Goal: Check status: Check status

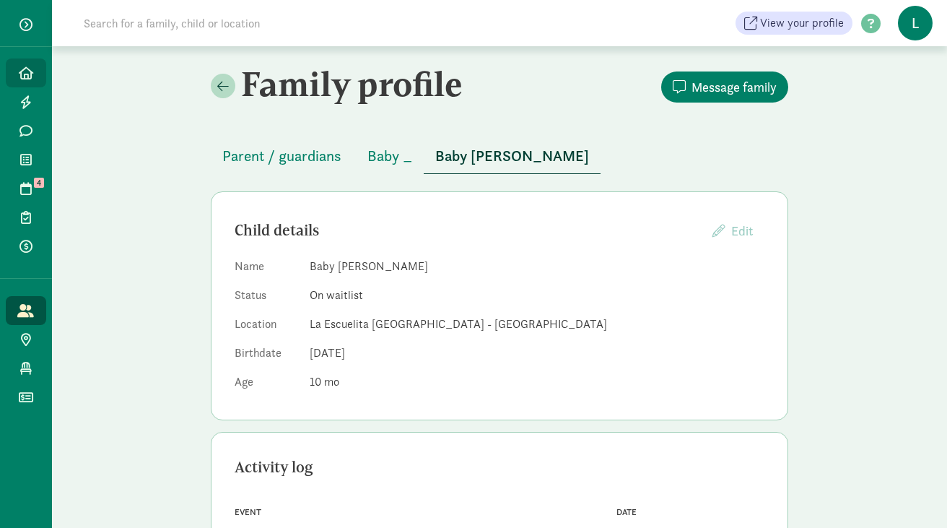
click at [34, 69] on span "Home" at bounding box center [34, 72] width 1 height 17
click at [147, 24] on input at bounding box center [277, 23] width 405 height 29
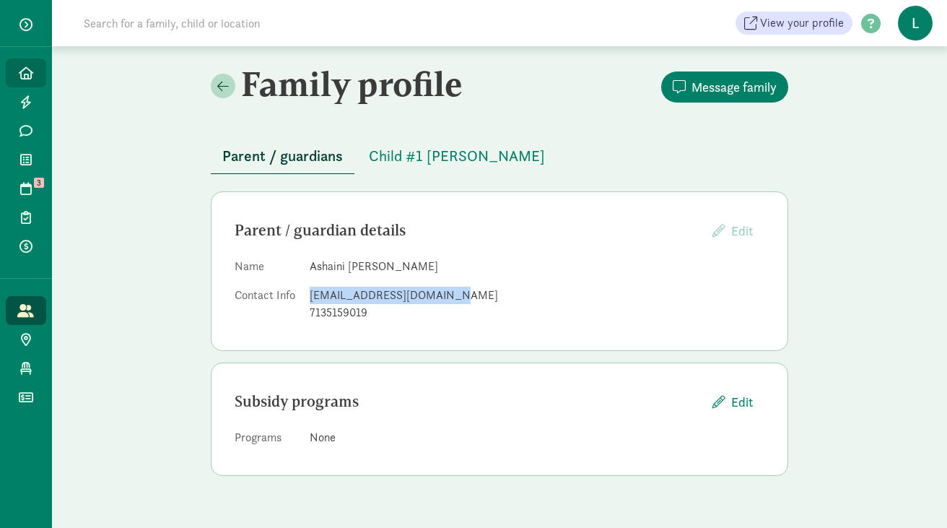
click at [31, 79] on link "Home" at bounding box center [26, 72] width 40 height 29
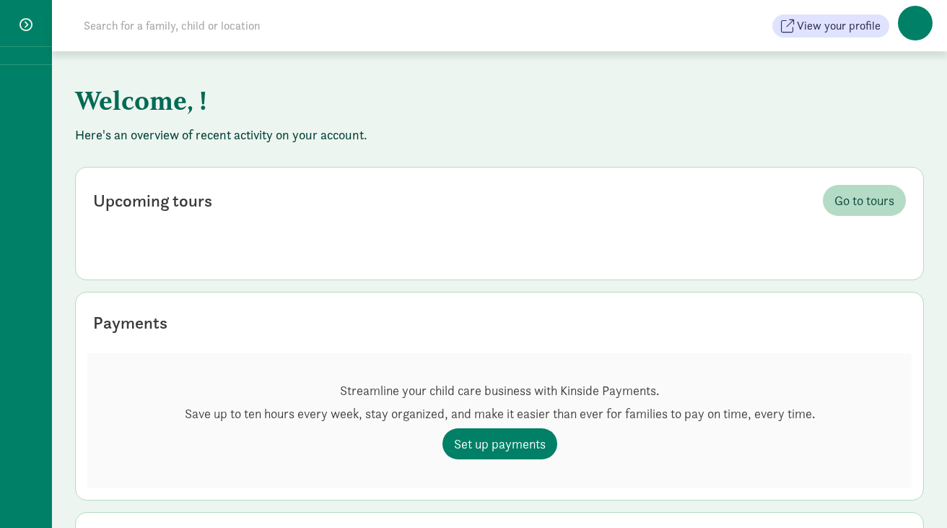
click at [183, 27] on input at bounding box center [277, 26] width 405 height 29
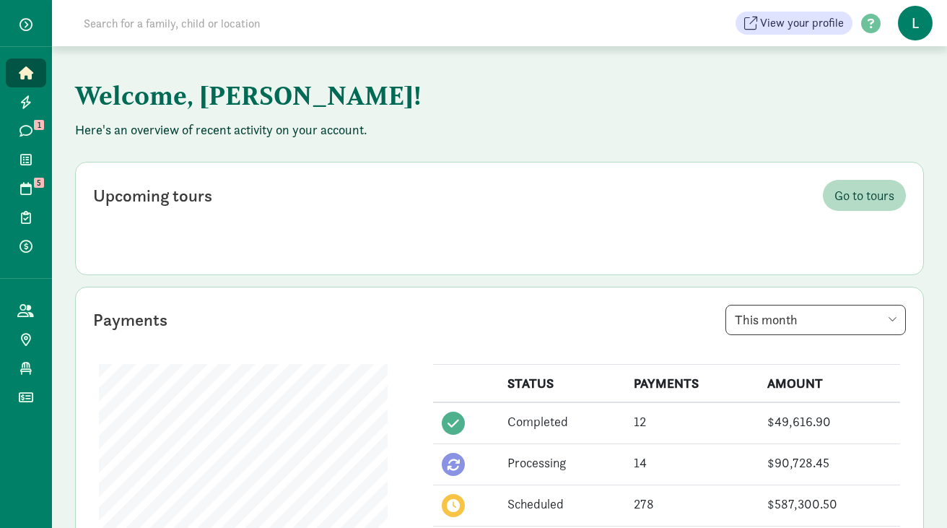
paste input "Sophie Bartlett"
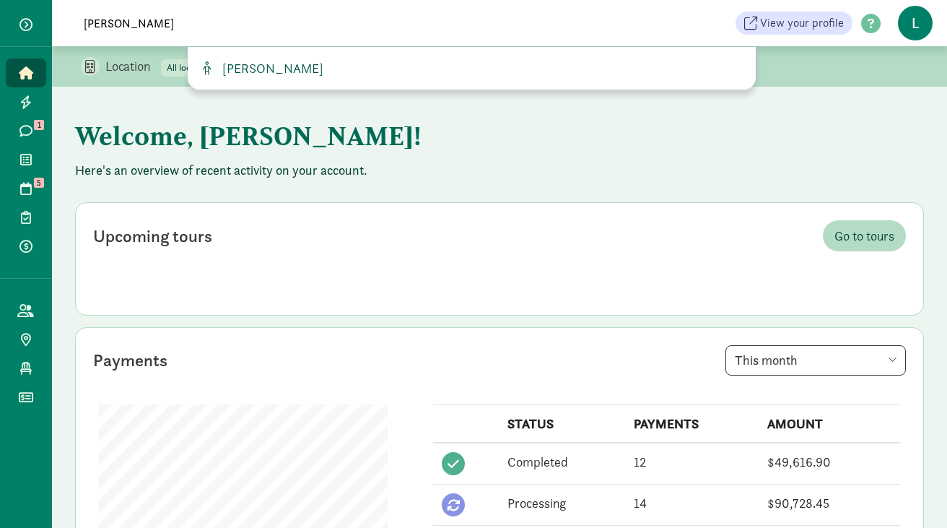
type input "Sophie Bartlett"
click at [276, 64] on span "[PERSON_NAME]" at bounding box center [270, 68] width 107 height 17
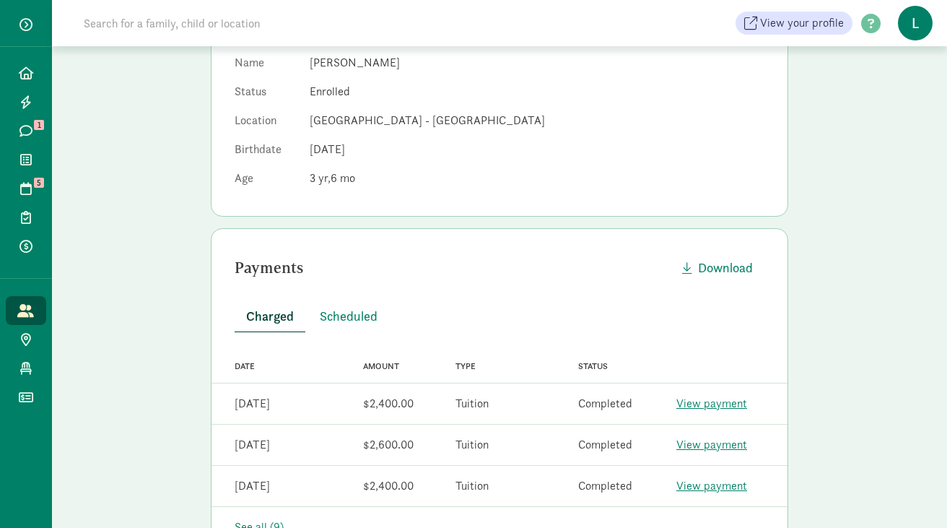
scroll to position [238, 0]
click at [363, 319] on span "Scheduled" at bounding box center [349, 314] width 58 height 19
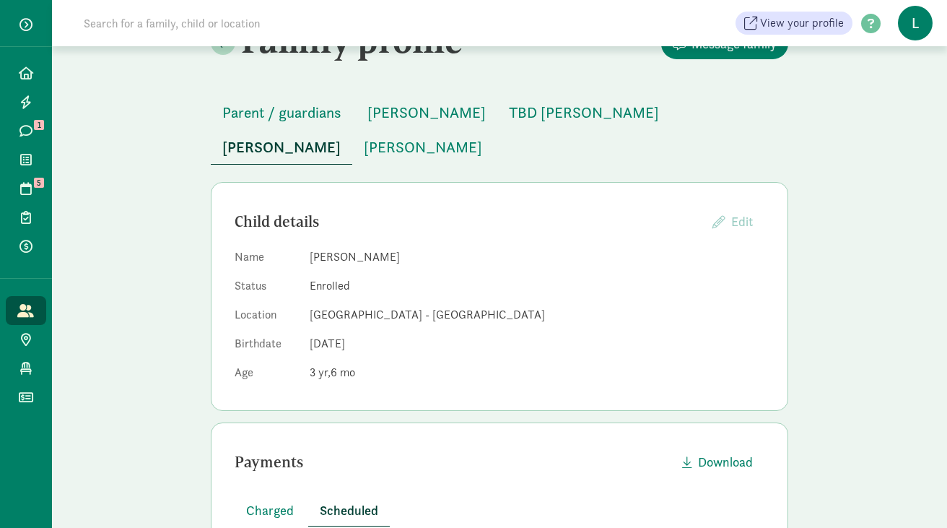
scroll to position [0, 0]
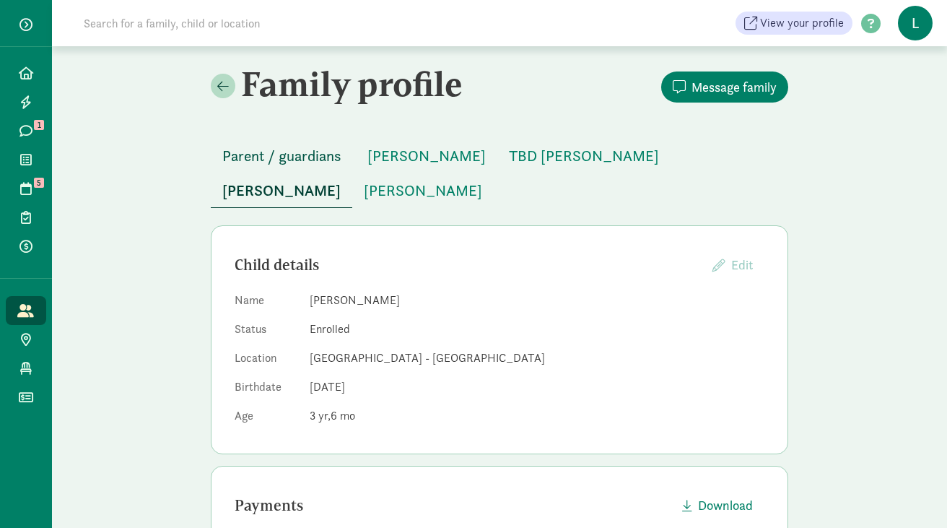
click at [288, 150] on span "Parent / guardians" at bounding box center [281, 155] width 119 height 23
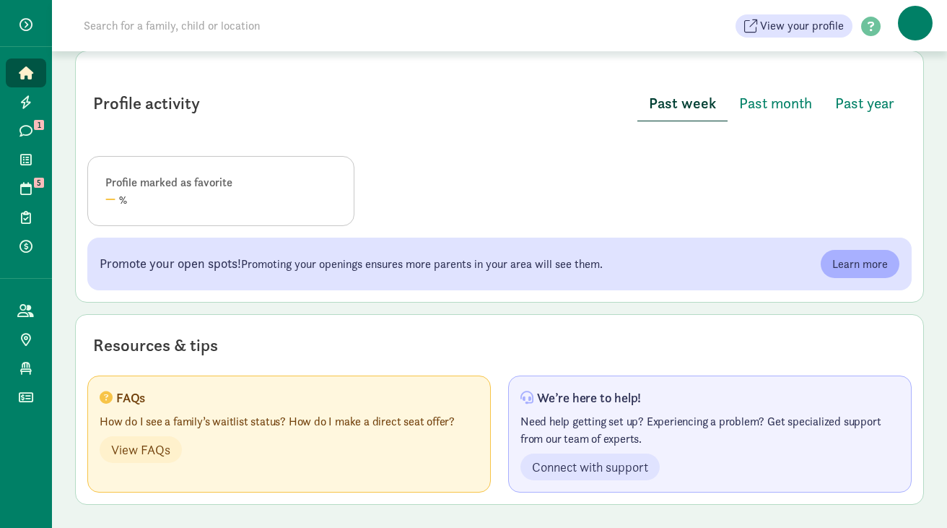
scroll to position [460, 0]
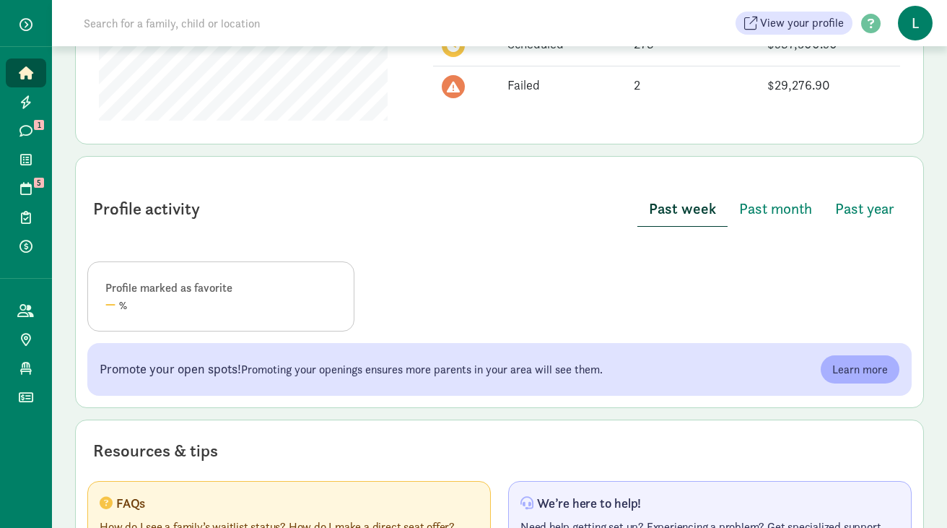
click at [147, 24] on input at bounding box center [277, 23] width 405 height 29
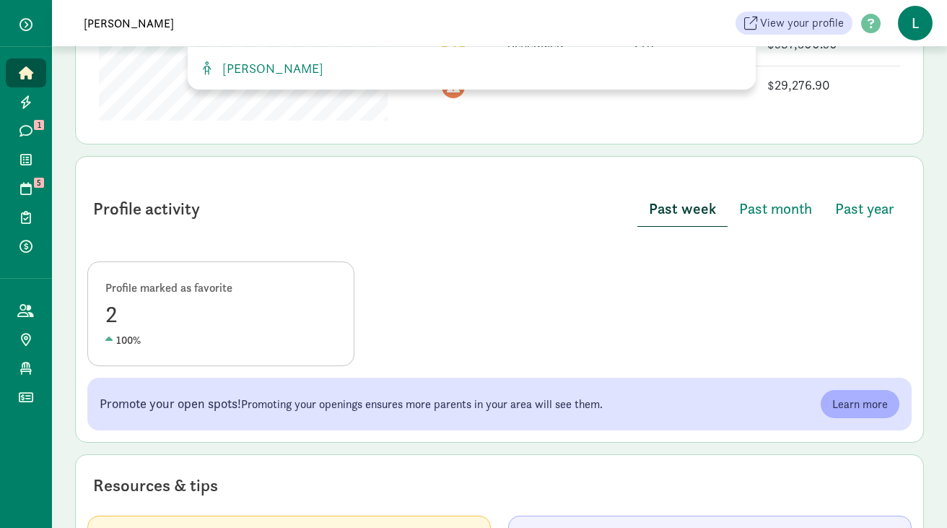
scroll to position [580, 0]
type input "leon s"
click at [287, 64] on span "[PERSON_NAME]" at bounding box center [270, 68] width 107 height 17
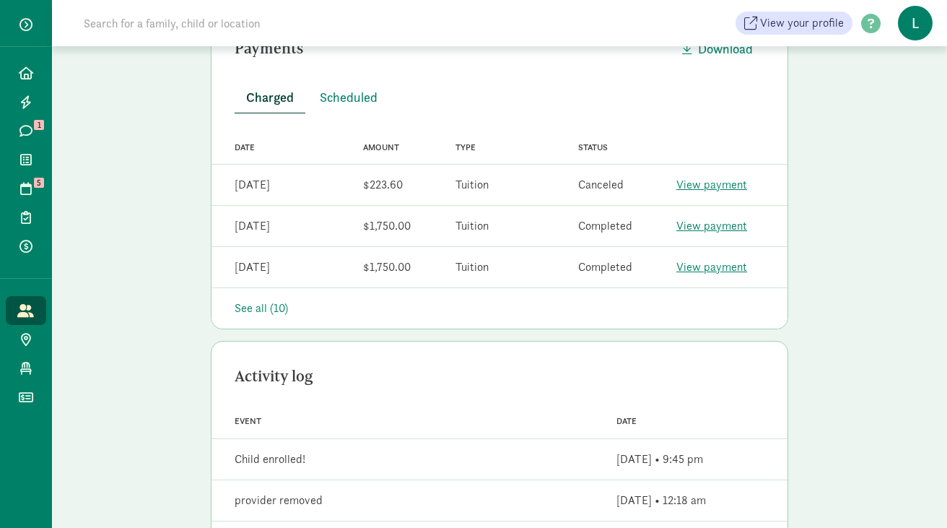
scroll to position [437, 0]
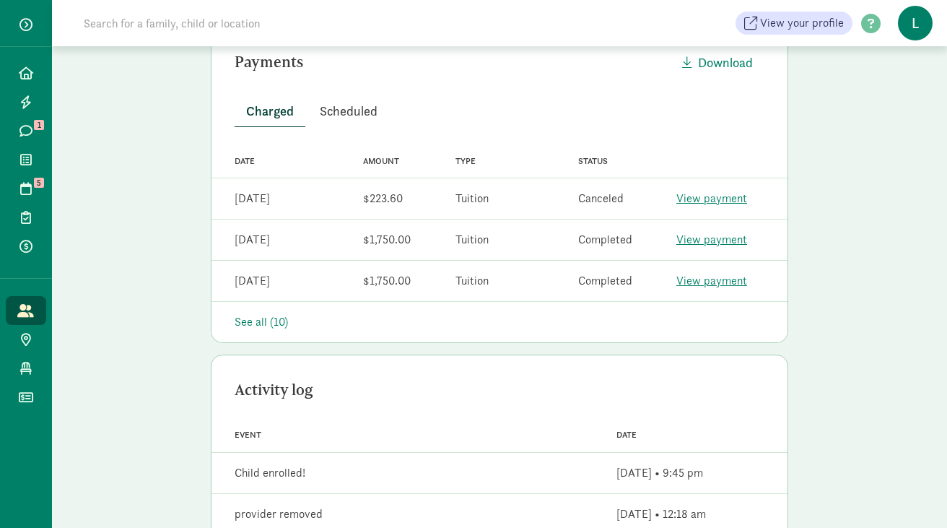
click at [359, 106] on span "Scheduled" at bounding box center [349, 110] width 58 height 19
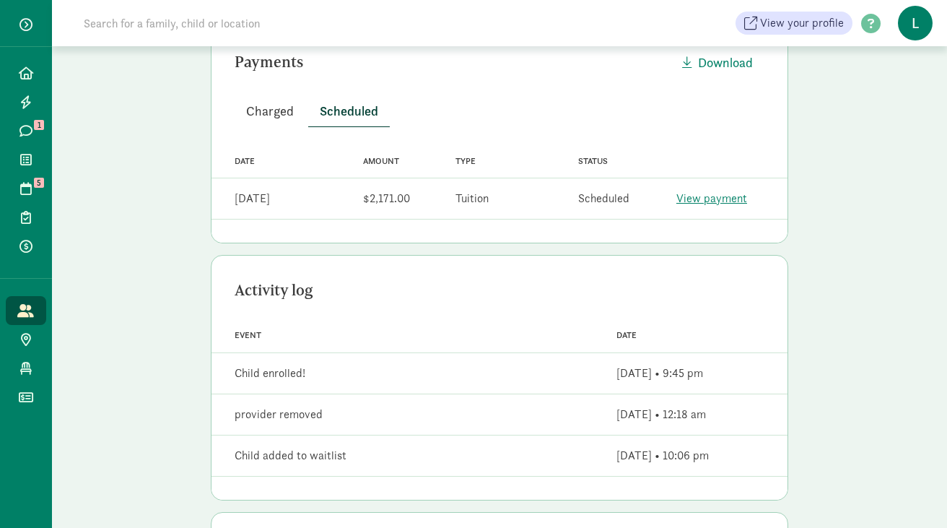
click at [258, 114] on span "Charged" at bounding box center [270, 110] width 48 height 19
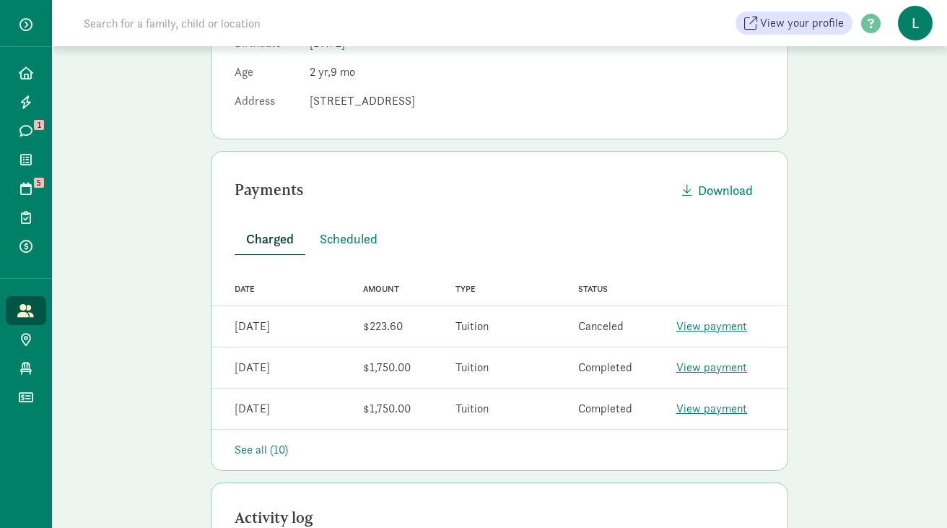
scroll to position [0, 0]
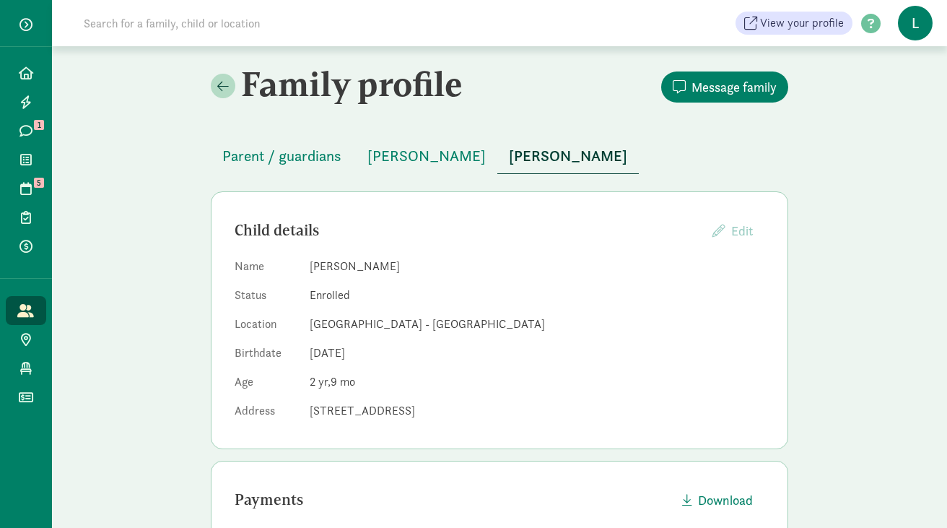
click at [261, 25] on input at bounding box center [277, 23] width 405 height 29
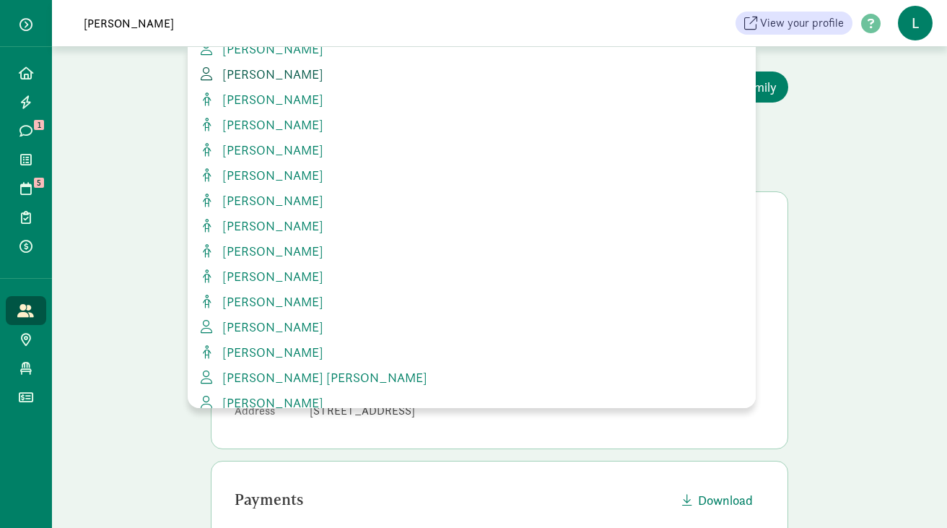
scroll to position [250, 0]
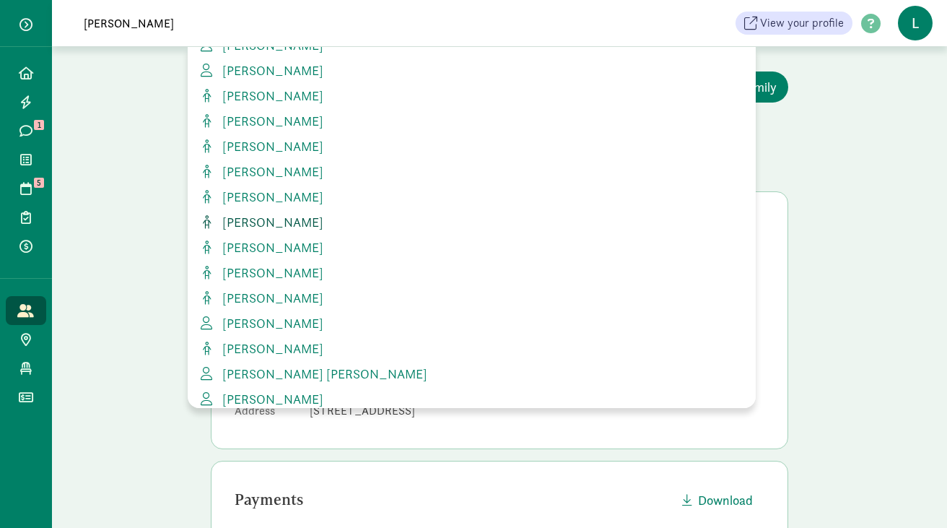
type input "[PERSON_NAME]"
click at [271, 224] on span "[PERSON_NAME]" at bounding box center [270, 222] width 107 height 17
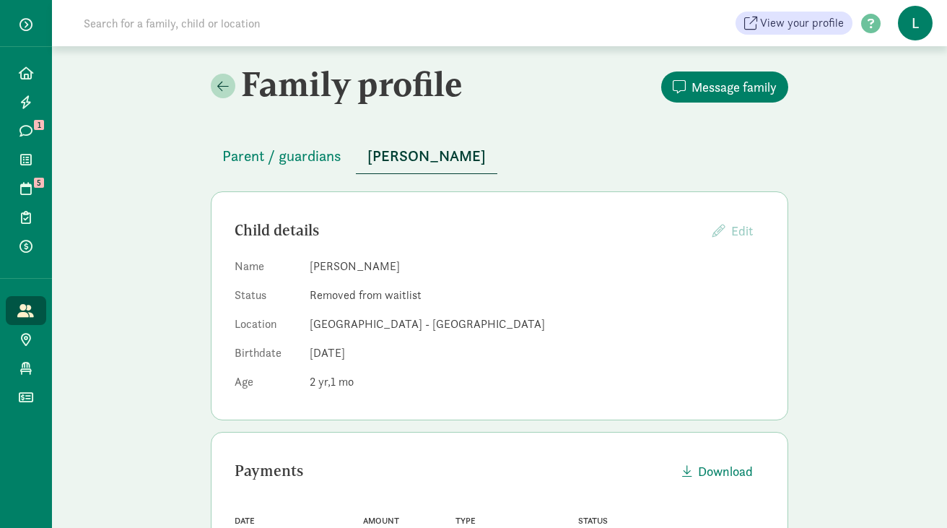
click at [177, 26] on input at bounding box center [277, 23] width 405 height 29
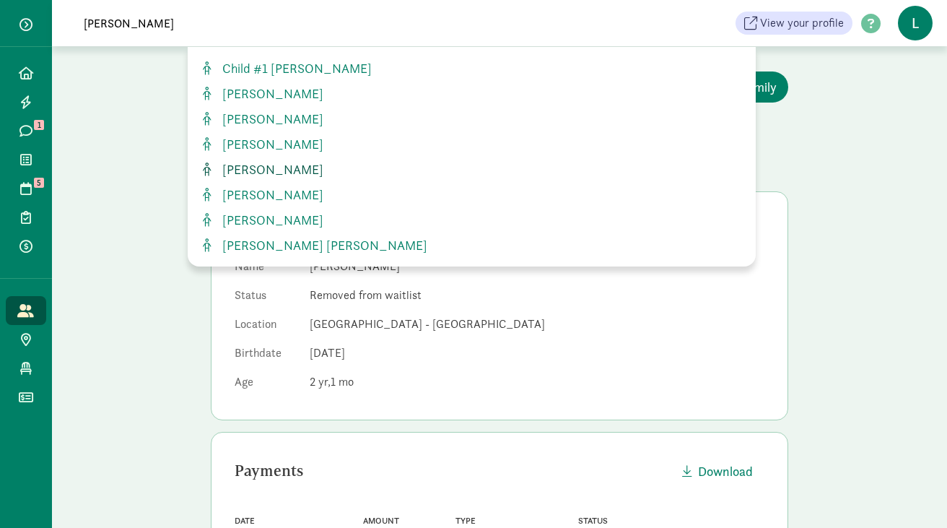
type input "isabella"
click at [268, 173] on span "Isabella Lopez" at bounding box center [270, 169] width 107 height 17
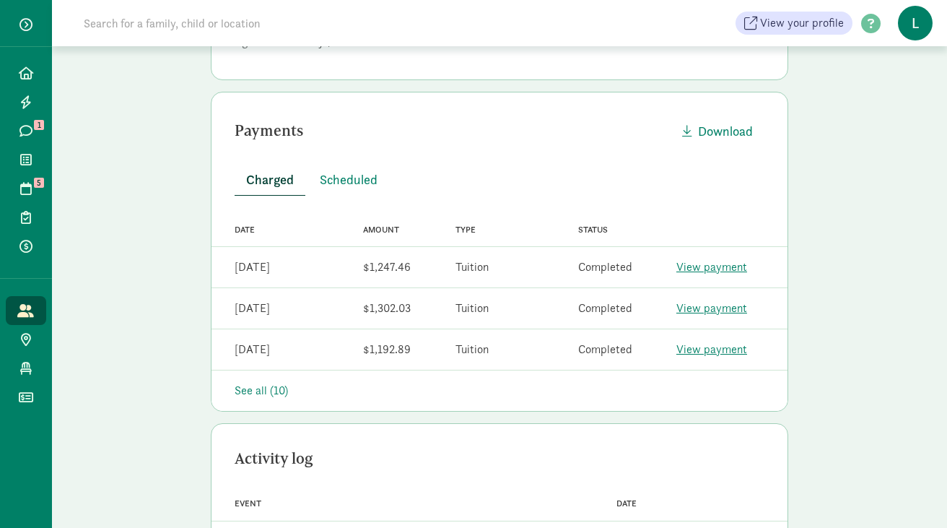
scroll to position [365, 0]
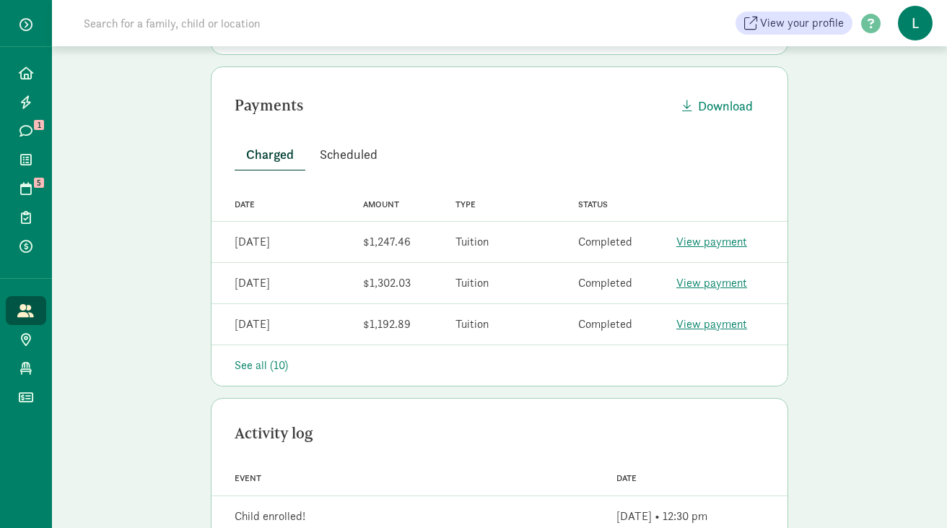
click at [340, 153] on span "Scheduled" at bounding box center [349, 153] width 58 height 19
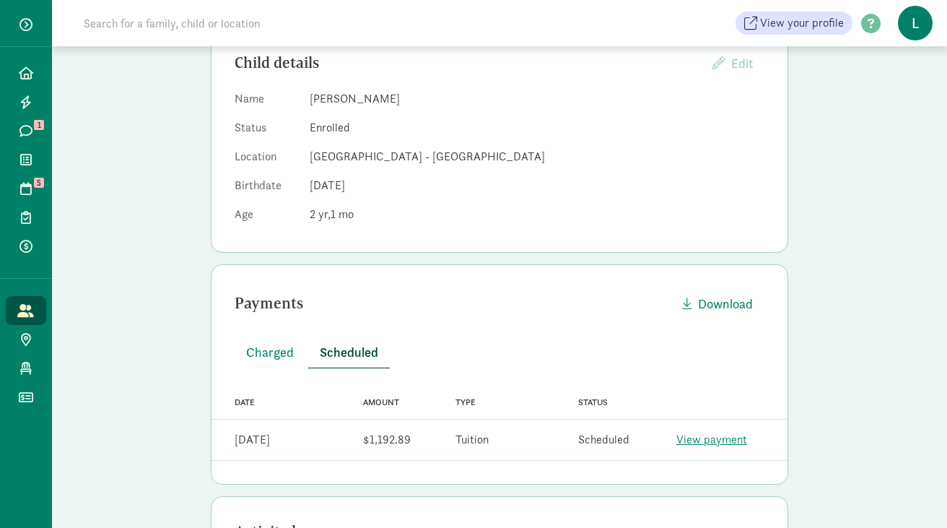
scroll to position [0, 0]
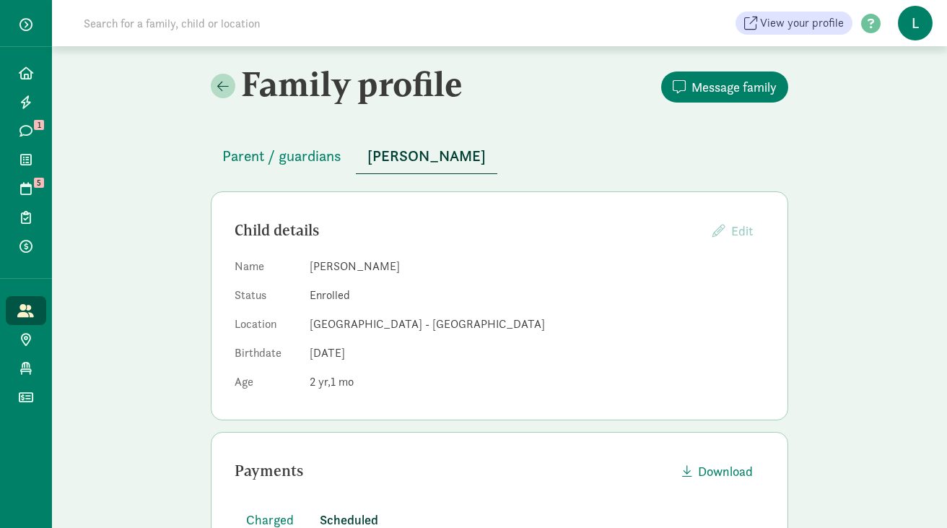
click at [255, 23] on input at bounding box center [277, 23] width 405 height 29
type input "[PERSON_NAME]"
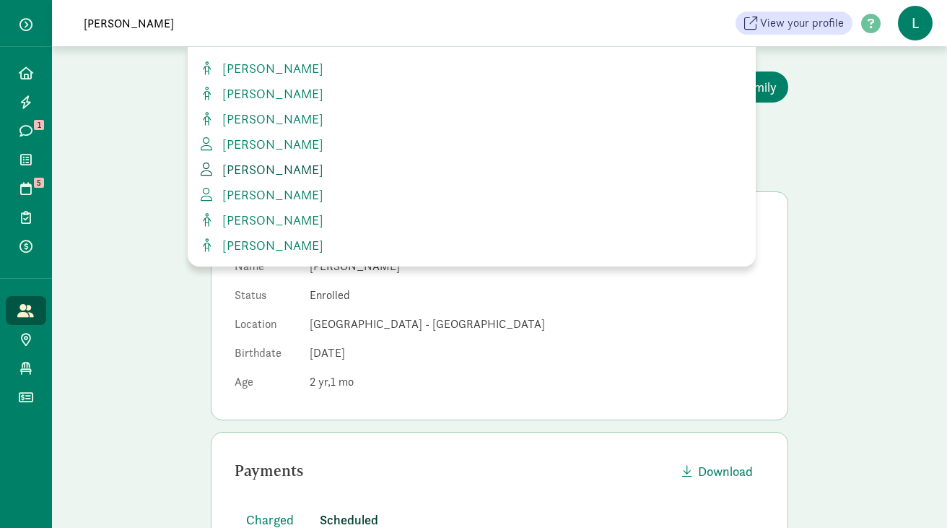
click at [293, 172] on span "[PERSON_NAME]" at bounding box center [270, 169] width 107 height 17
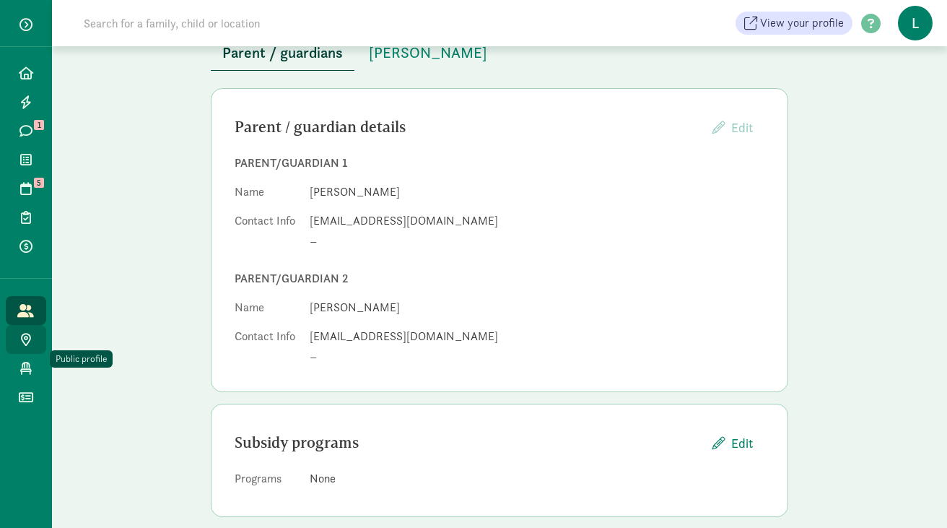
scroll to position [121, 0]
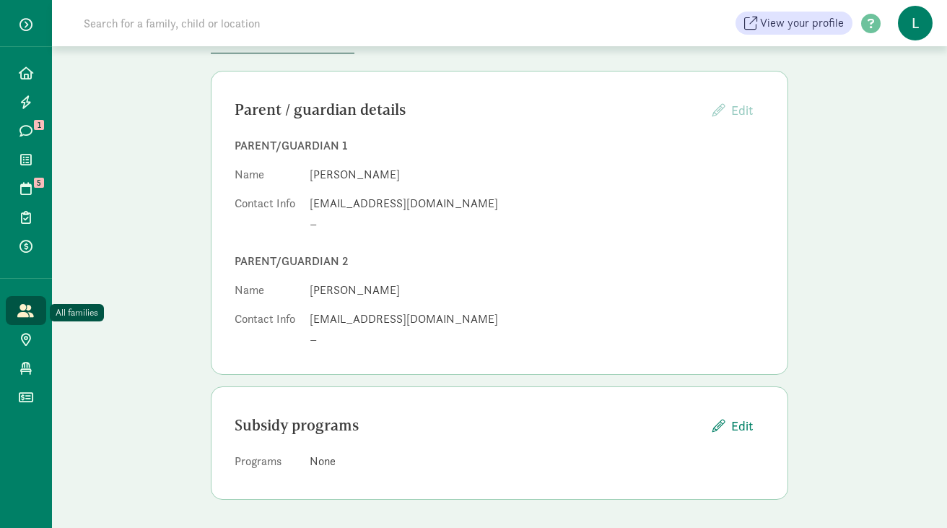
click at [25, 297] on link "All families" at bounding box center [26, 310] width 40 height 29
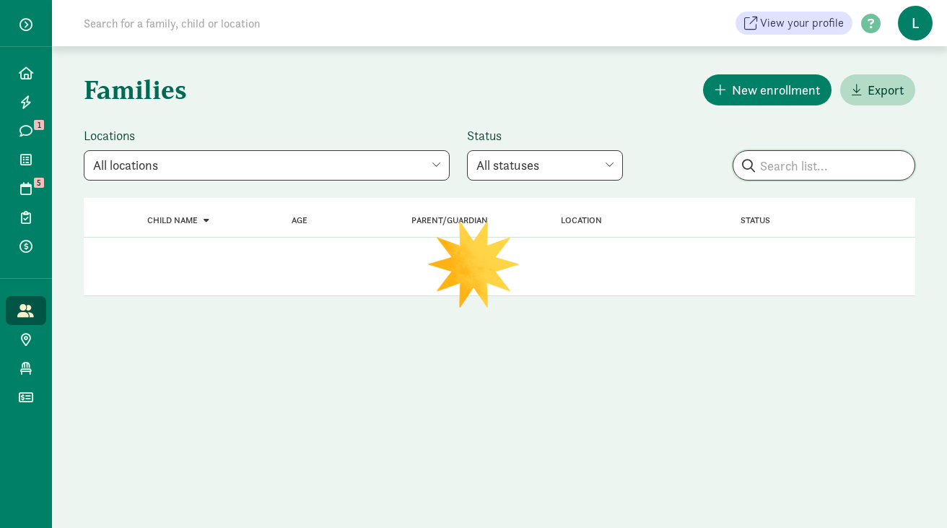
click at [797, 160] on input "search" at bounding box center [823, 165] width 181 height 29
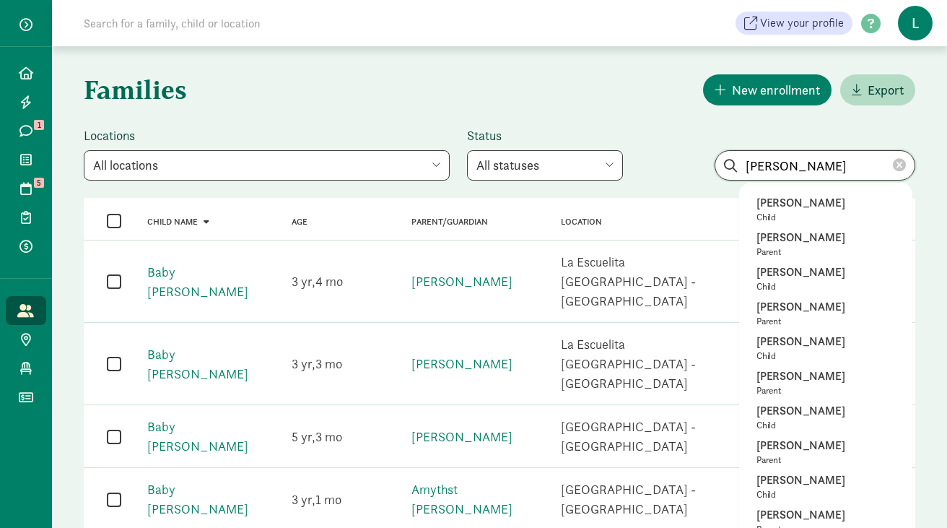
type input "[PERSON_NAME]"
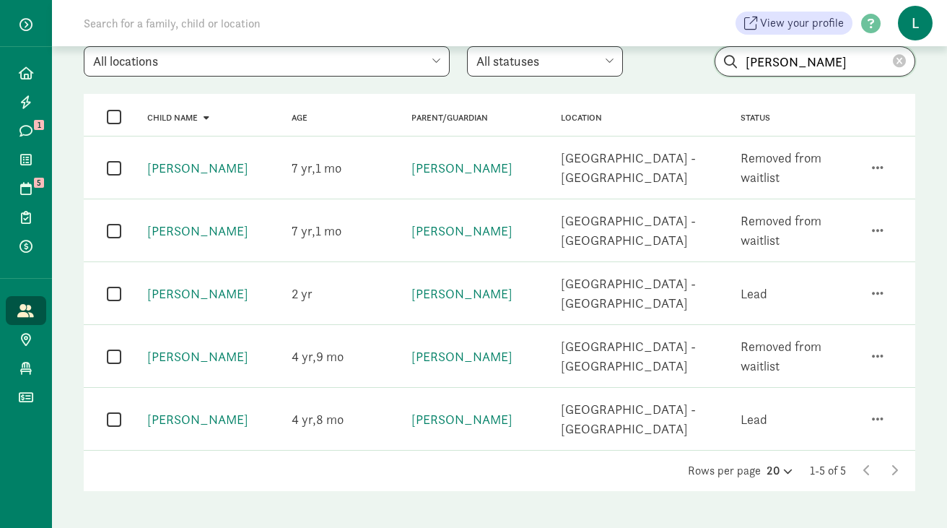
scroll to position [113, 0]
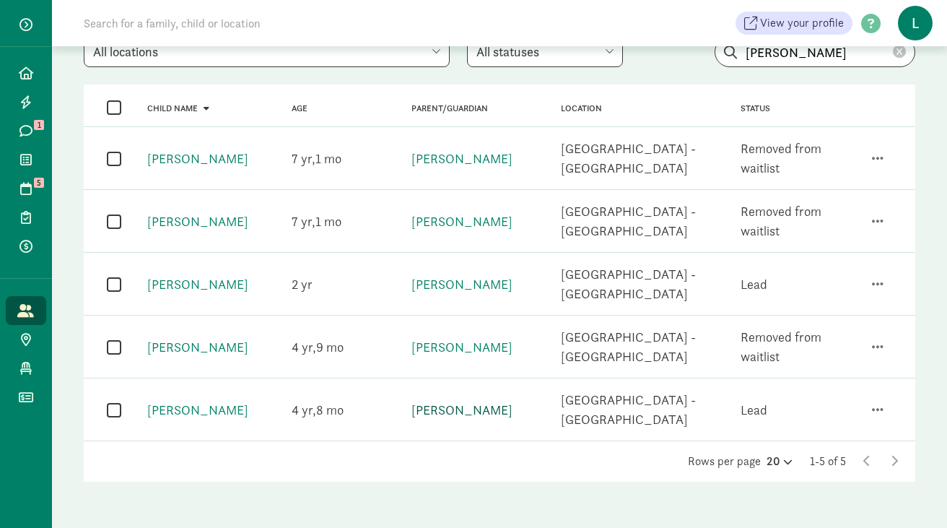
click at [449, 409] on link "Pedro Urbina" at bounding box center [461, 409] width 101 height 17
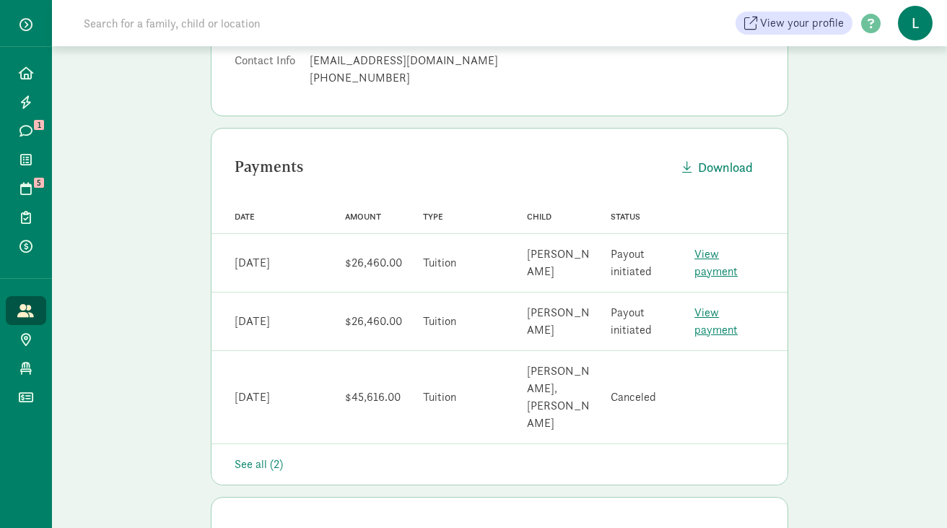
scroll to position [235, 0]
click at [254, 455] on div "See all (2)" at bounding box center [500, 463] width 530 height 17
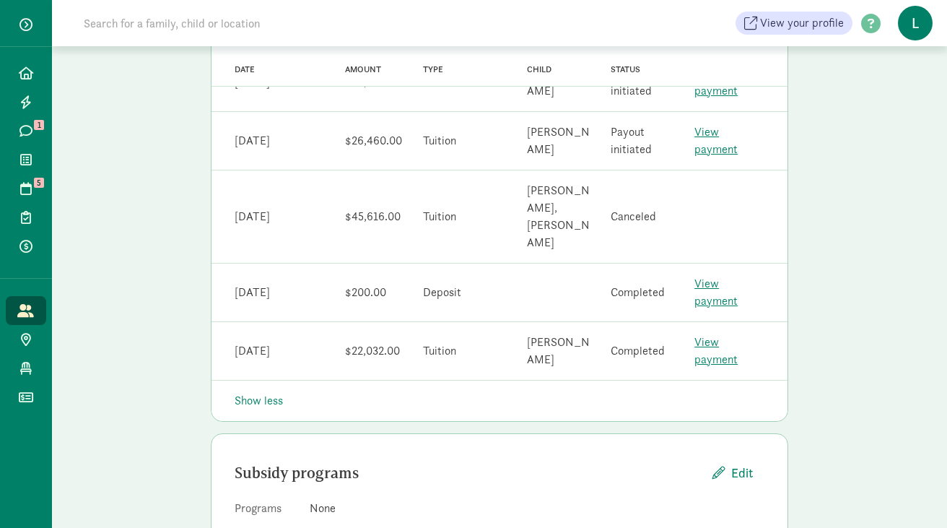
scroll to position [113, 0]
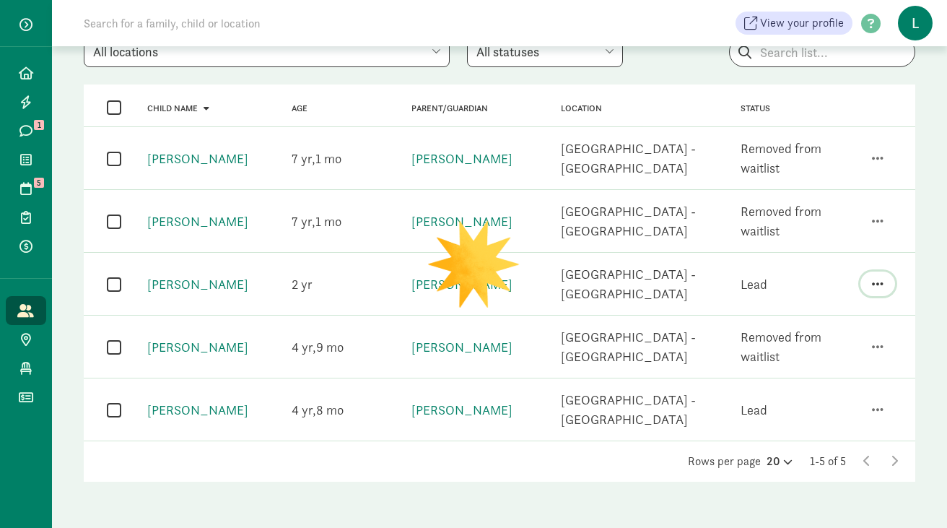
click at [881, 281] on span "button" at bounding box center [878, 283] width 12 height 13
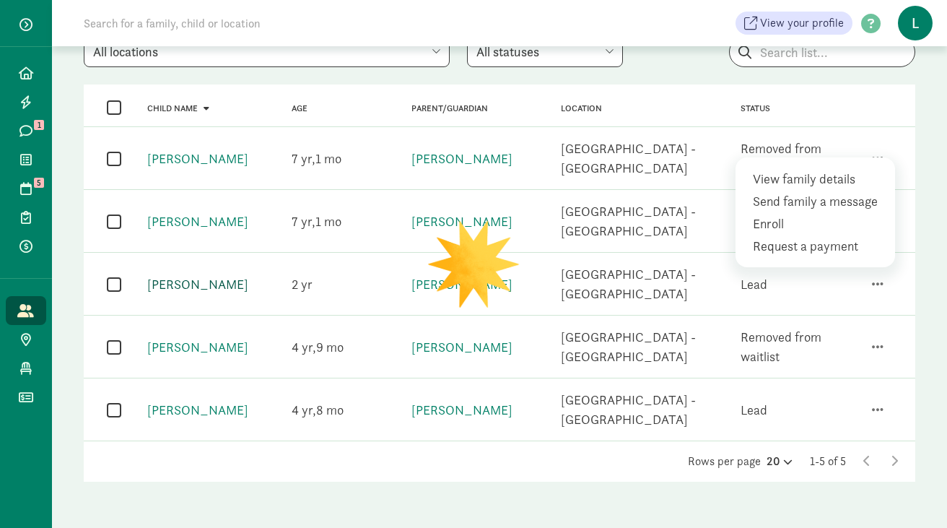
click at [216, 279] on link "Lola Urbina Scifres" at bounding box center [197, 284] width 101 height 17
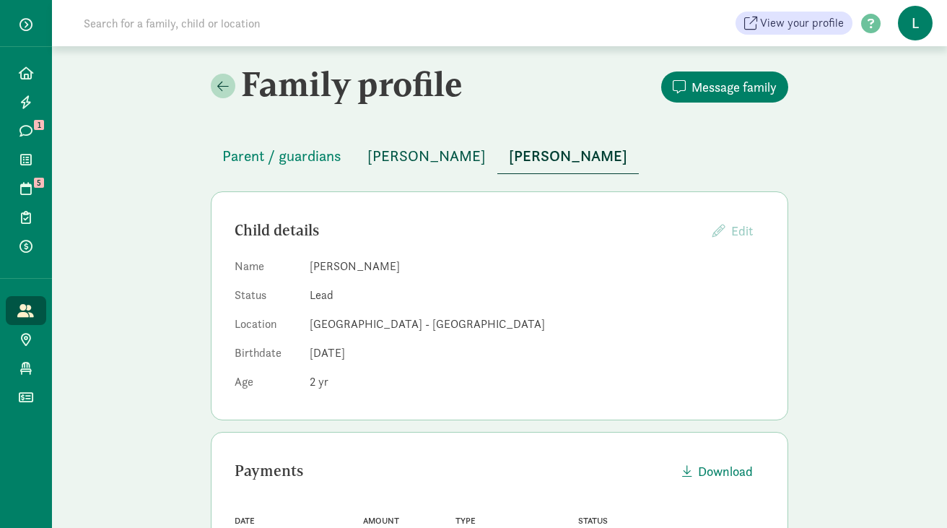
click at [423, 160] on span "Violeta Urbina Scifres" at bounding box center [426, 155] width 118 height 23
click at [282, 162] on span "Parent / guardians" at bounding box center [281, 155] width 119 height 23
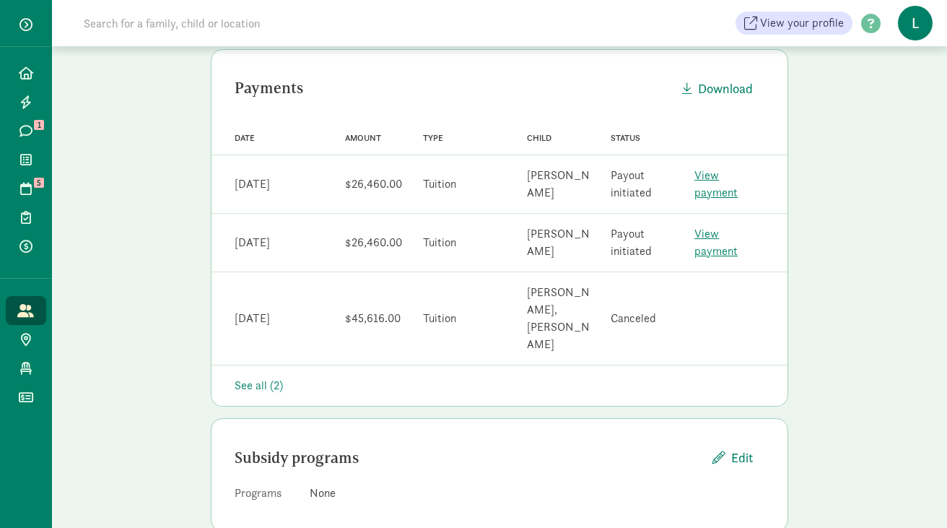
scroll to position [328, 0]
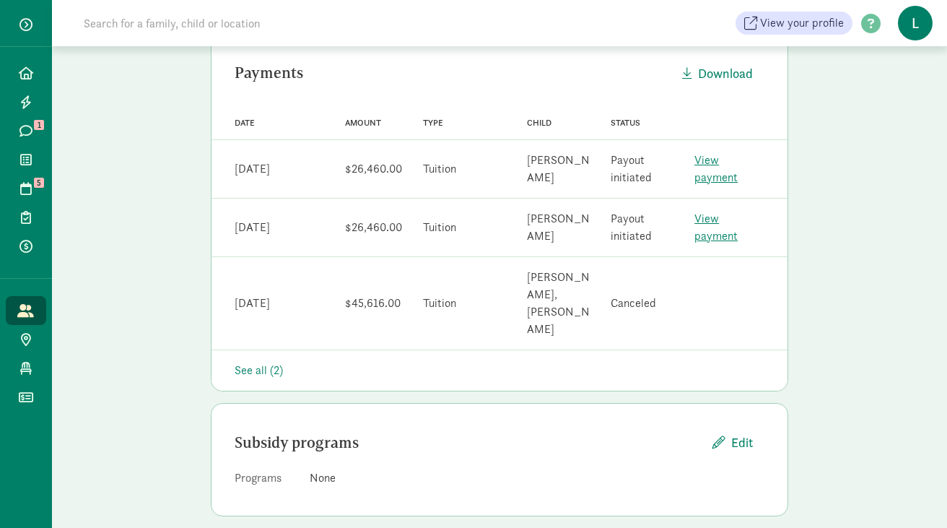
click at [264, 362] on div "See all (2)" at bounding box center [500, 370] width 530 height 17
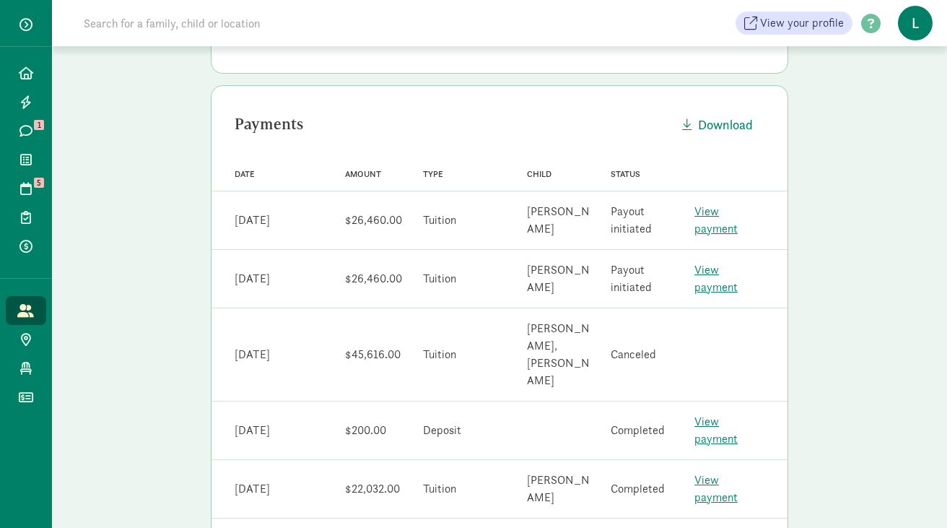
scroll to position [278, 0]
click at [379, 355] on div "Amount $45,616.00" at bounding box center [364, 353] width 84 height 29
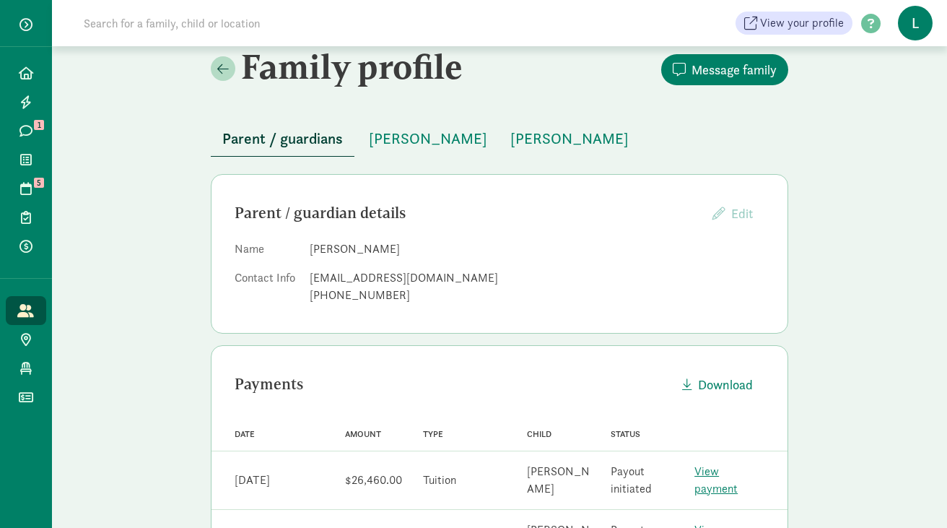
scroll to position [0, 0]
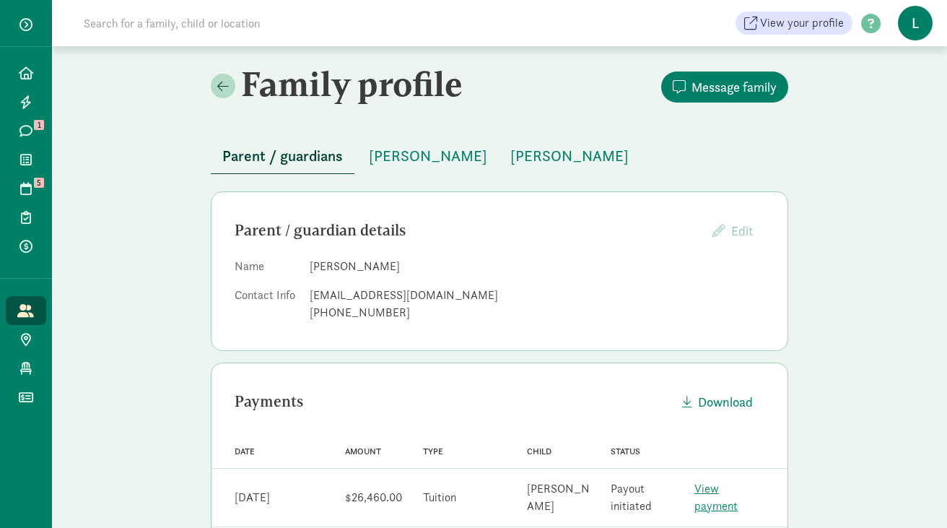
click at [254, 24] on input at bounding box center [277, 23] width 405 height 29
paste input "[EMAIL_ADDRESS][DOMAIN_NAME]"
type input "[EMAIL_ADDRESS][DOMAIN_NAME]"
click at [34, 66] on span "Home" at bounding box center [34, 72] width 1 height 17
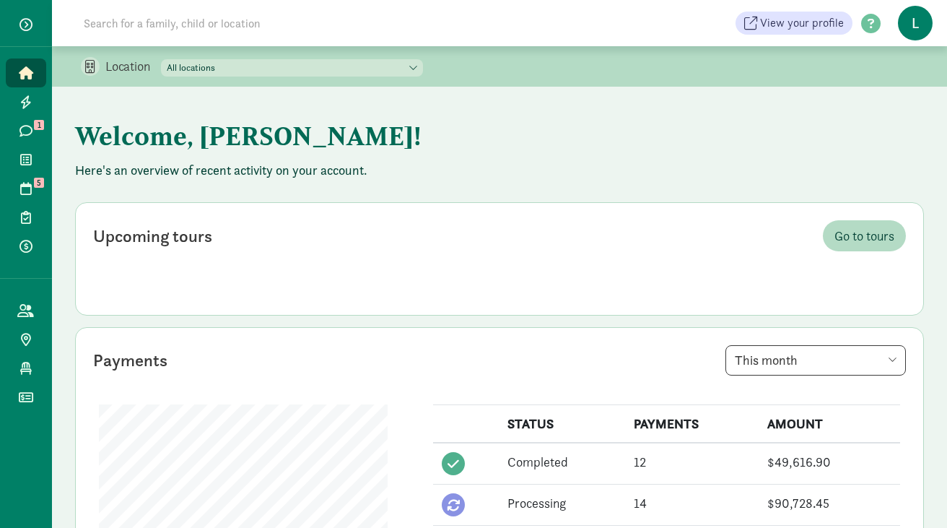
click at [189, 25] on input at bounding box center [277, 23] width 405 height 29
paste input "[EMAIL_ADDRESS][DOMAIN_NAME]"
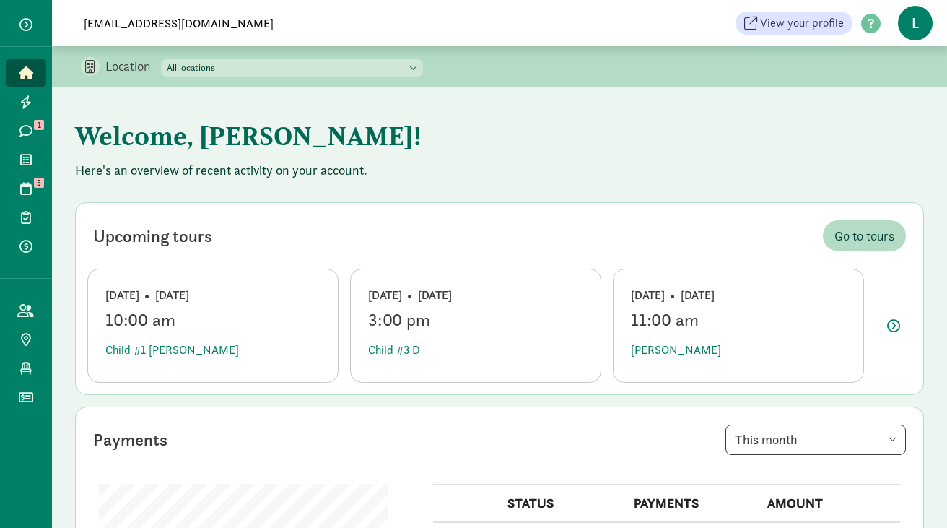
type input "[EMAIL_ADDRESS][DOMAIN_NAME]"
click at [37, 71] on link "Home" at bounding box center [26, 72] width 40 height 29
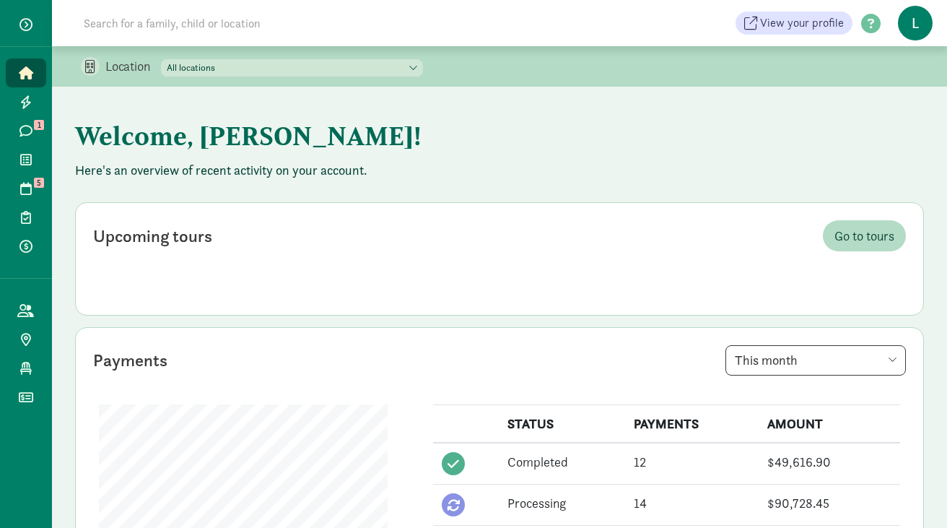
click at [146, 30] on input at bounding box center [277, 23] width 405 height 29
paste input "[EMAIL_ADDRESS][DOMAIN_NAME]"
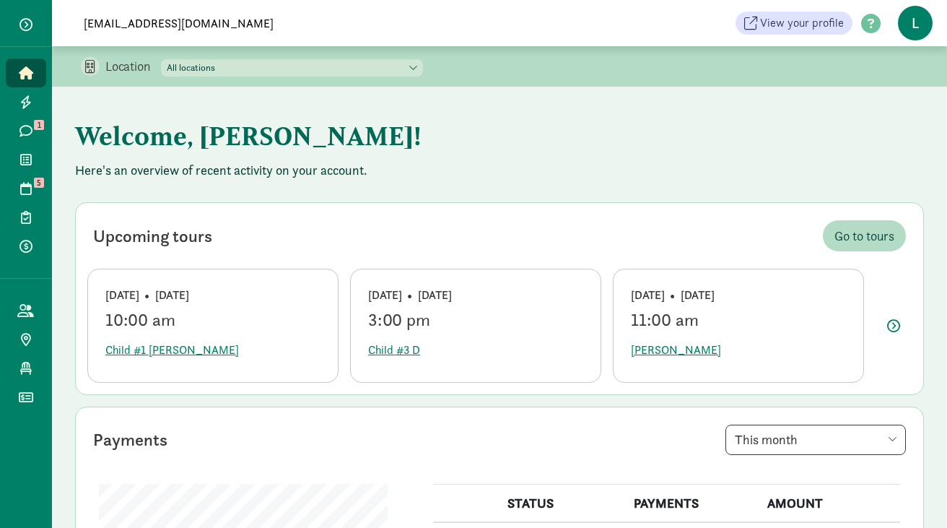
drag, startPoint x: 210, startPoint y: 18, endPoint x: 6, endPoint y: 30, distance: 203.9
click at [6, 30] on div "Home Leads Messages 1 Waitlist Tours 5 Enrollments Payments All families Public…" at bounding box center [473, 23] width 947 height 46
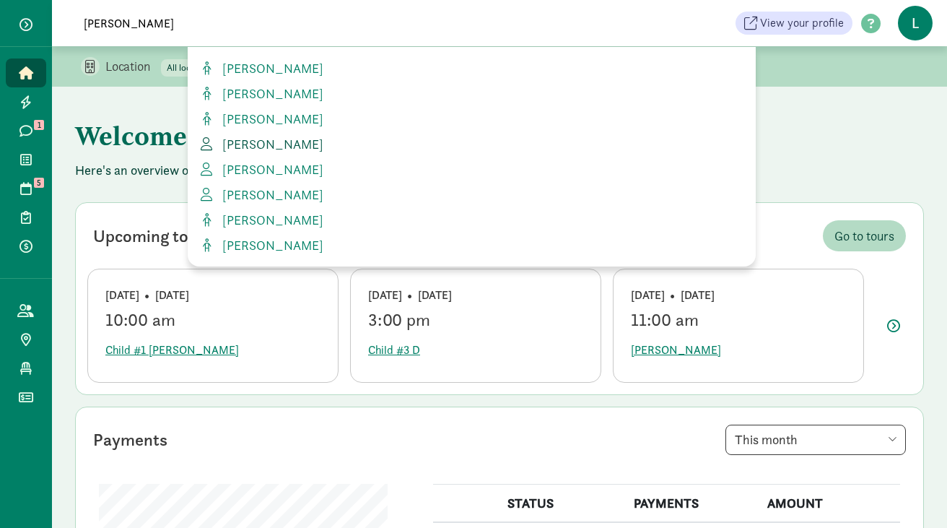
type input "[PERSON_NAME]"
click at [275, 144] on span "[PERSON_NAME]" at bounding box center [270, 144] width 107 height 17
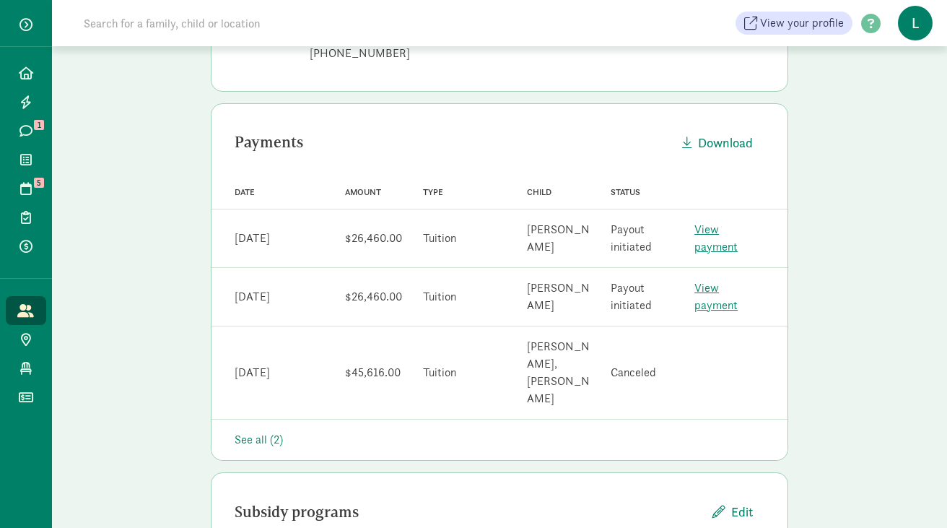
scroll to position [328, 0]
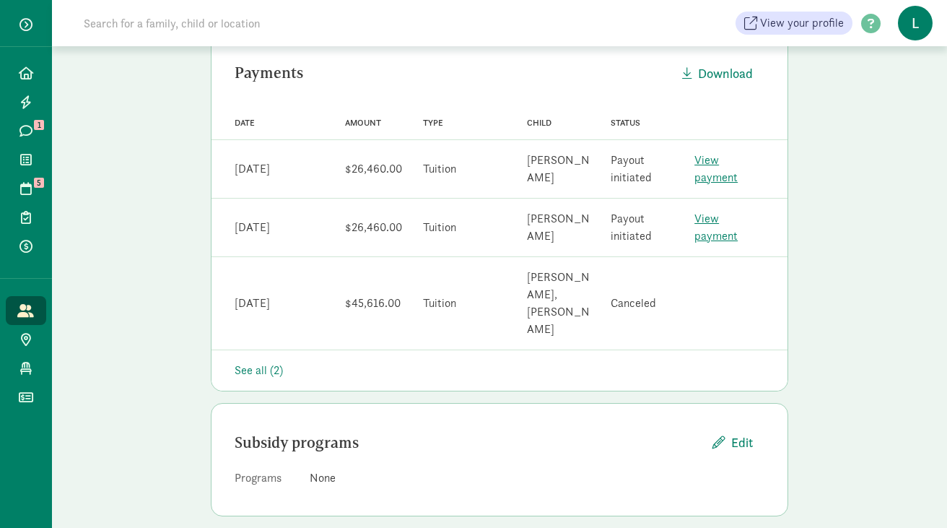
click at [268, 362] on div "See all (2)" at bounding box center [500, 370] width 530 height 17
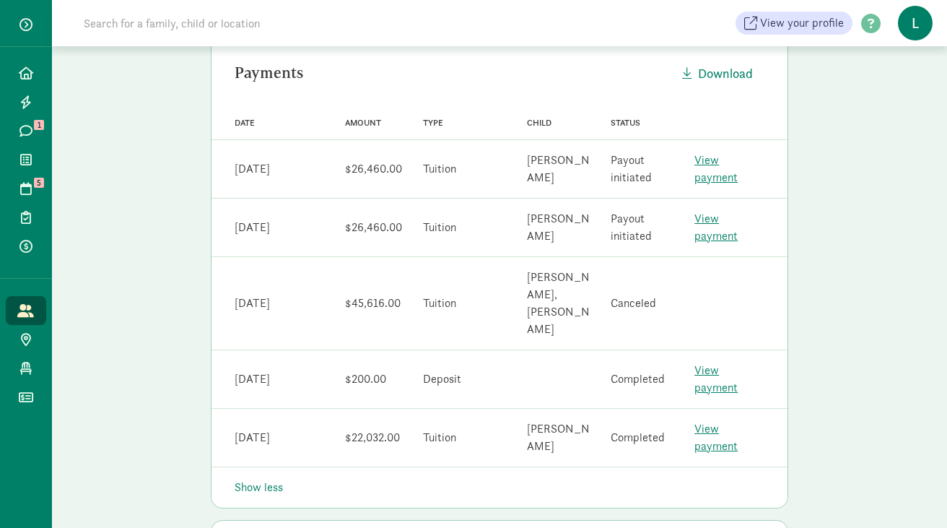
scroll to position [0, 0]
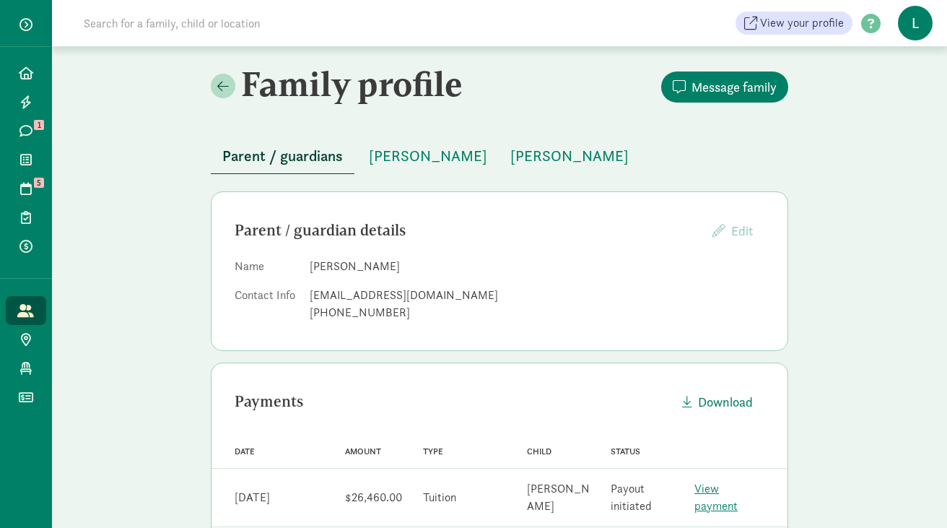
click at [235, 10] on input at bounding box center [277, 23] width 405 height 29
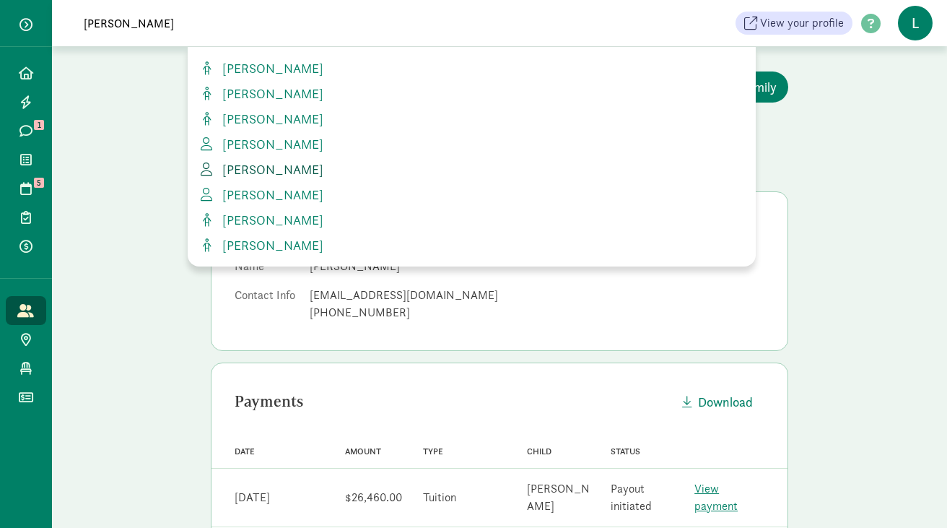
type input "[PERSON_NAME]"
click at [303, 169] on span "[PERSON_NAME]" at bounding box center [270, 169] width 107 height 17
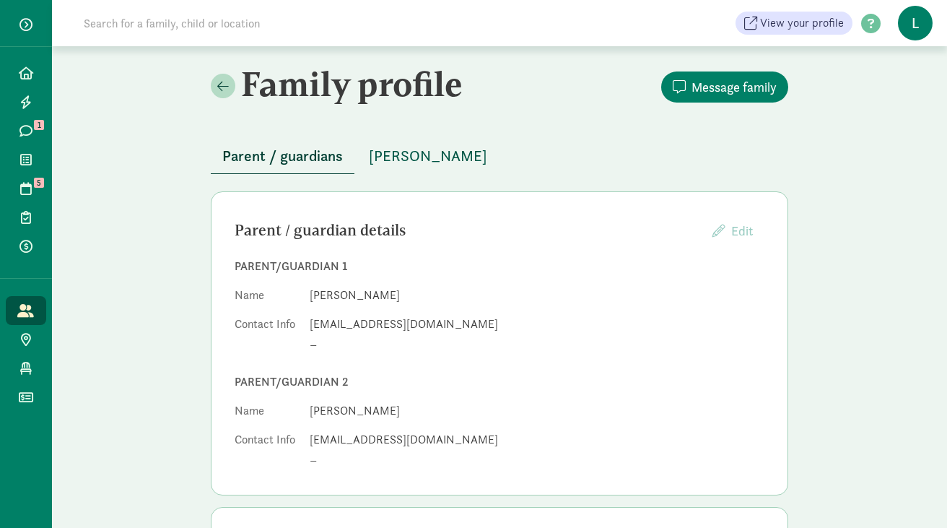
click at [415, 154] on span "[PERSON_NAME]" at bounding box center [428, 155] width 118 height 23
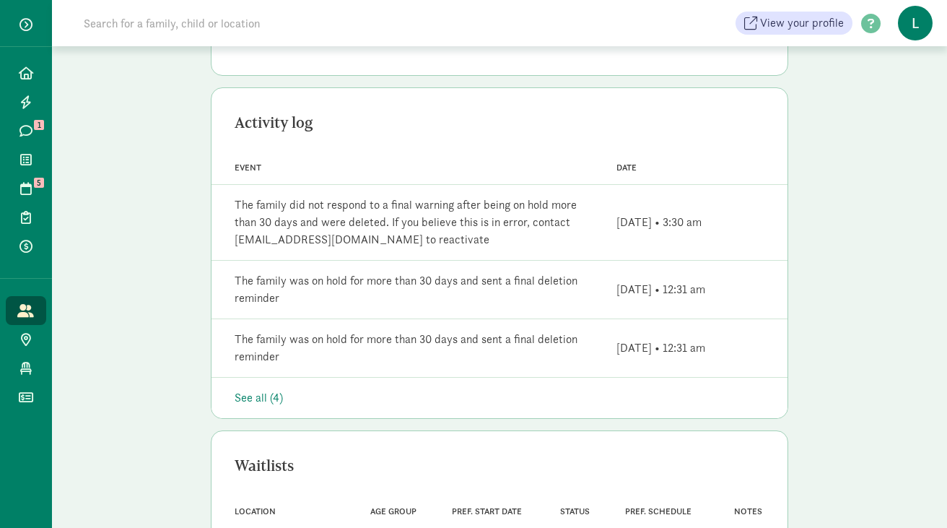
scroll to position [416, 0]
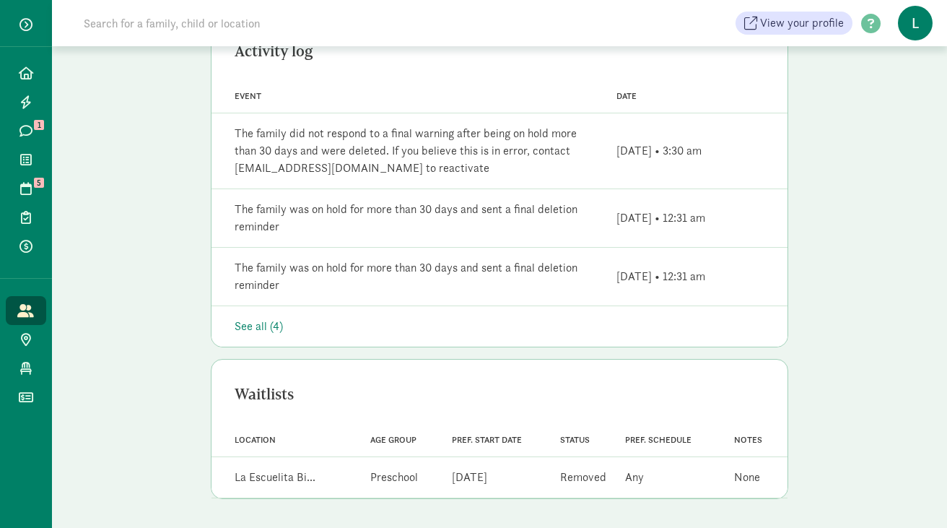
click at [206, 24] on input at bounding box center [277, 23] width 405 height 29
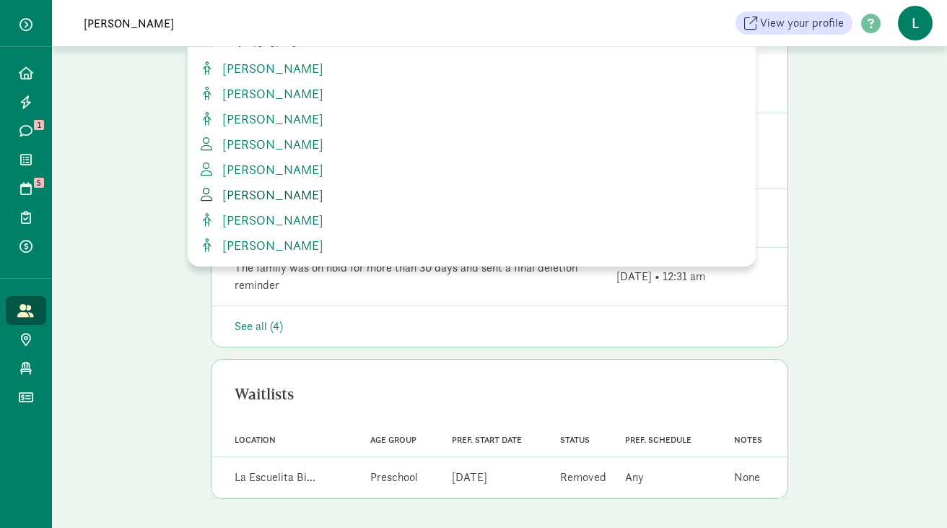
type input "[PERSON_NAME]"
click at [294, 189] on span "[PERSON_NAME]" at bounding box center [270, 194] width 107 height 17
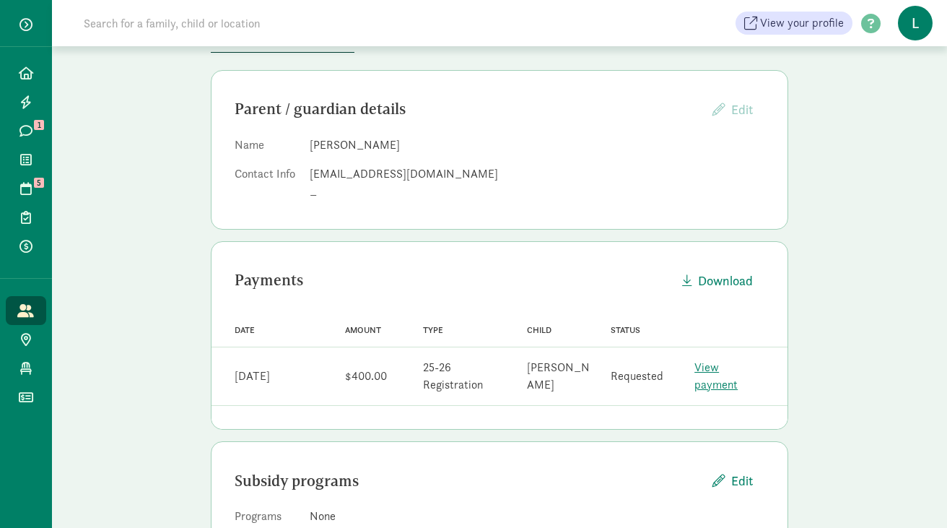
scroll to position [177, 0]
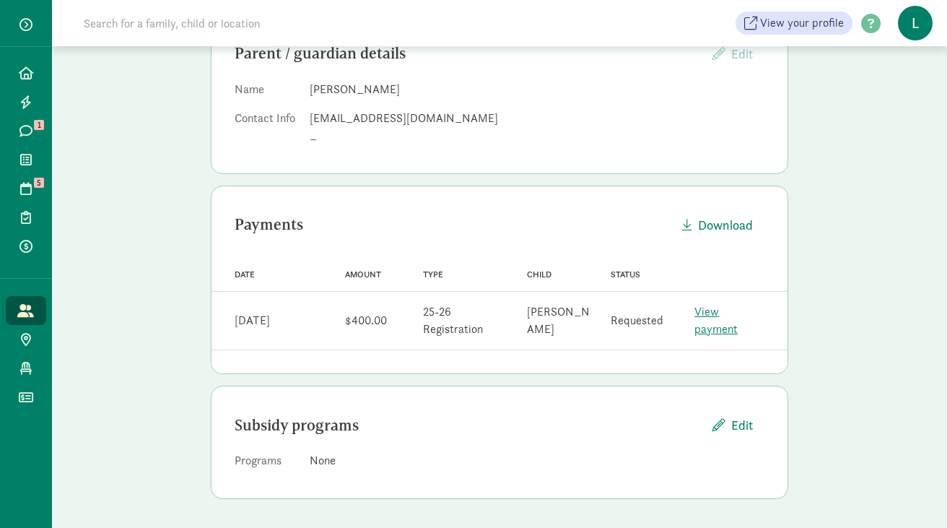
click at [728, 318] on link "View payment" at bounding box center [715, 320] width 43 height 32
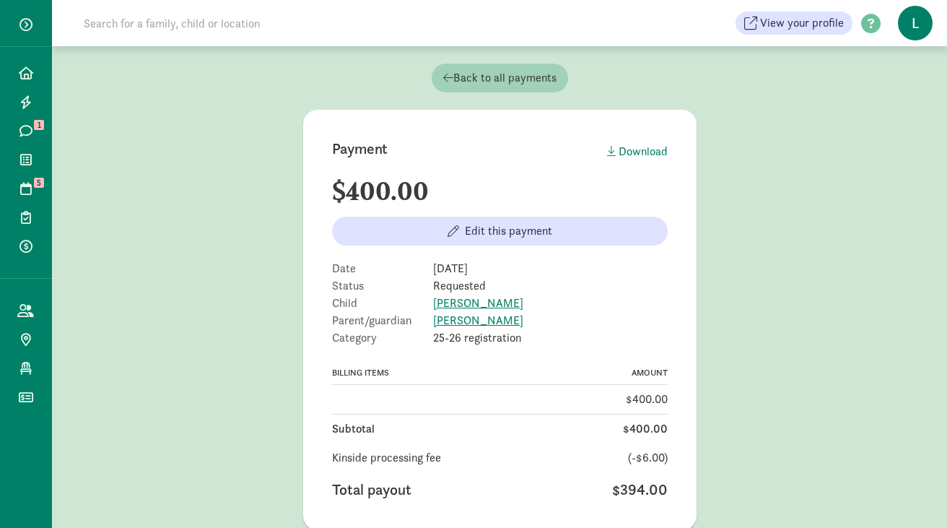
click at [444, 71] on icon at bounding box center [448, 77] width 10 height 12
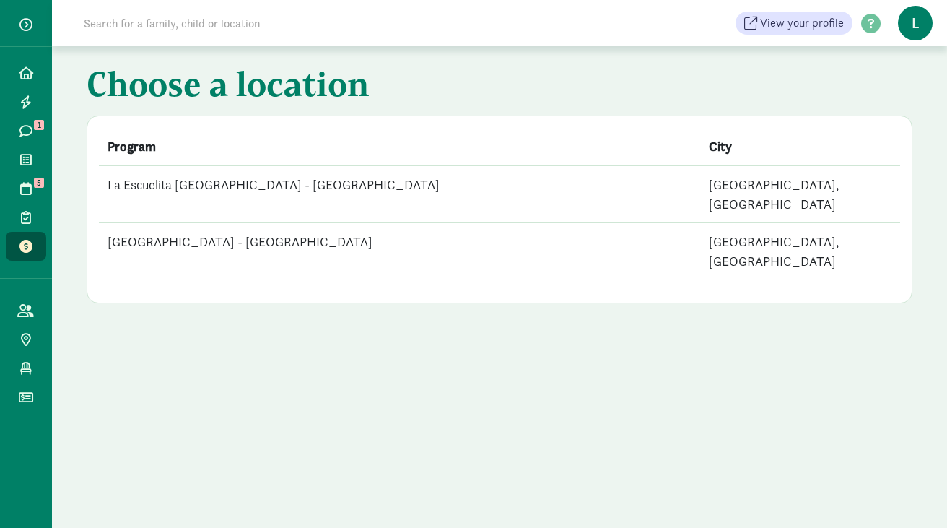
click at [163, 25] on input at bounding box center [277, 23] width 405 height 29
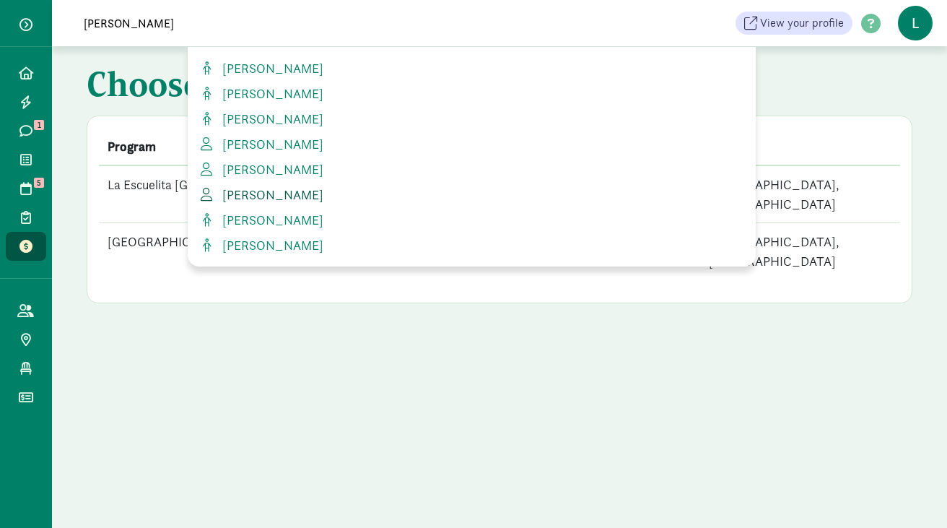
type input "urbina"
click at [314, 198] on span "Pedro Urbina Escos" at bounding box center [270, 194] width 107 height 17
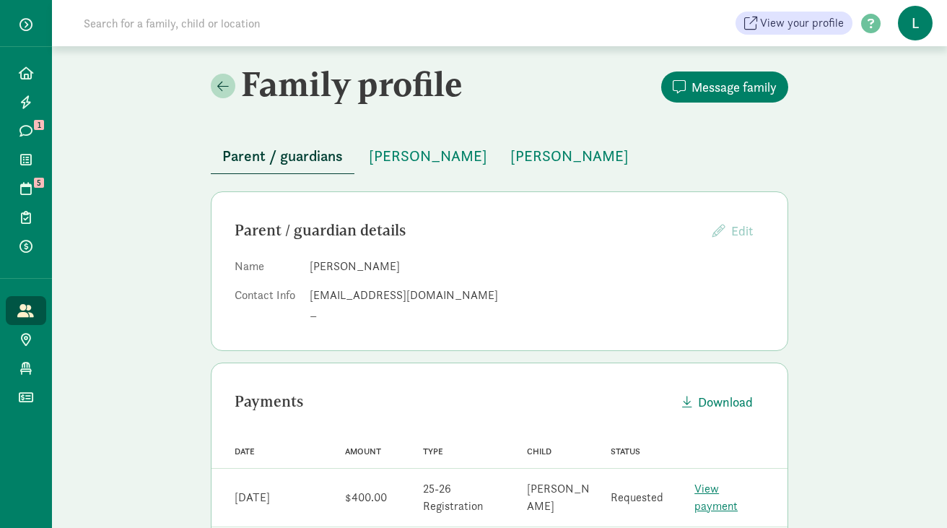
click at [204, 28] on input at bounding box center [277, 23] width 405 height 29
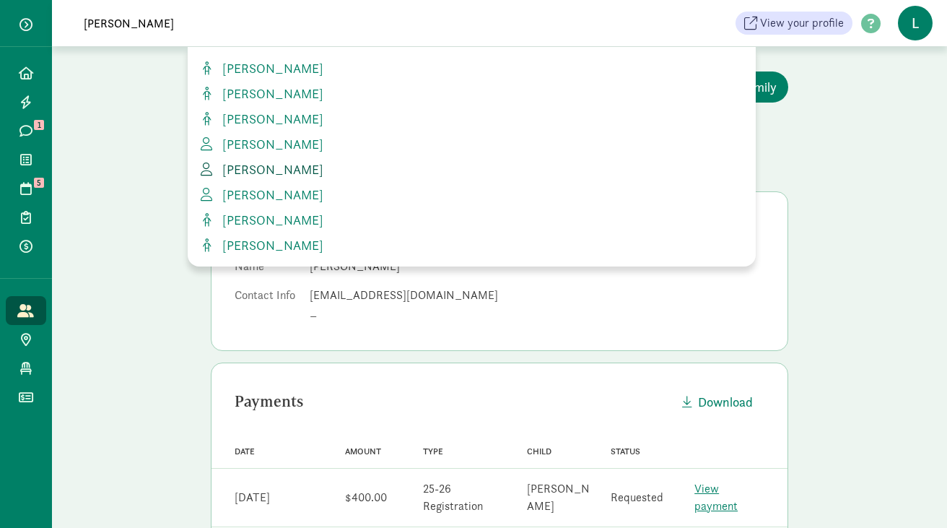
type input "[PERSON_NAME]"
click at [282, 164] on span "[PERSON_NAME]" at bounding box center [270, 169] width 107 height 17
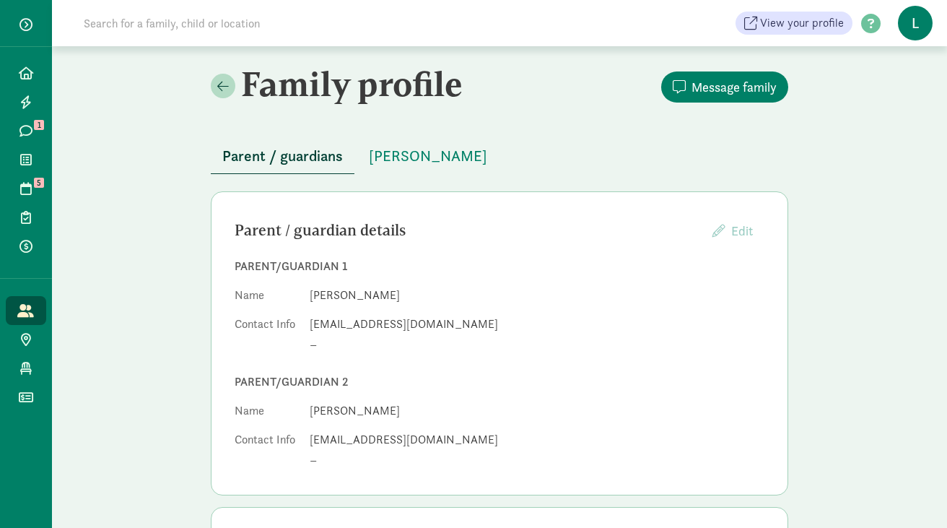
click at [305, 20] on input at bounding box center [277, 23] width 405 height 29
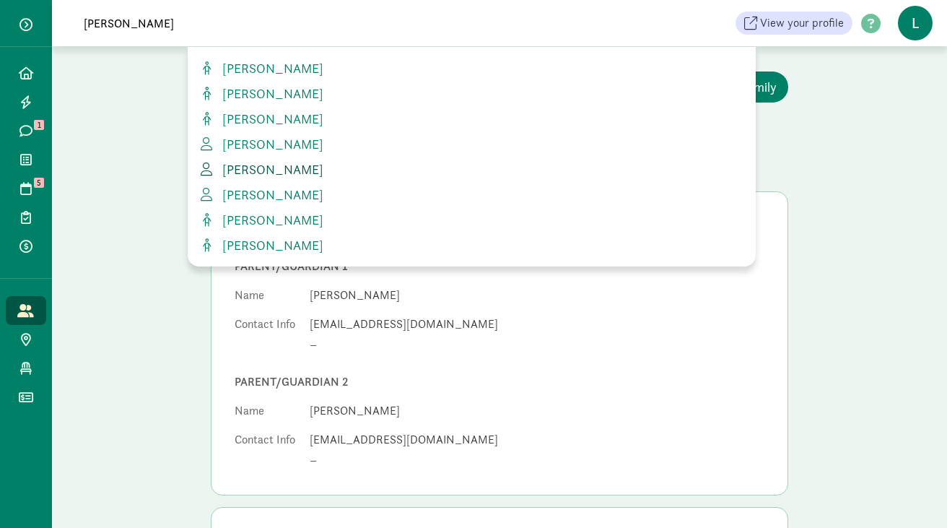
type input "urbina"
click at [294, 172] on span "Pedro Urbina Escos" at bounding box center [270, 169] width 107 height 17
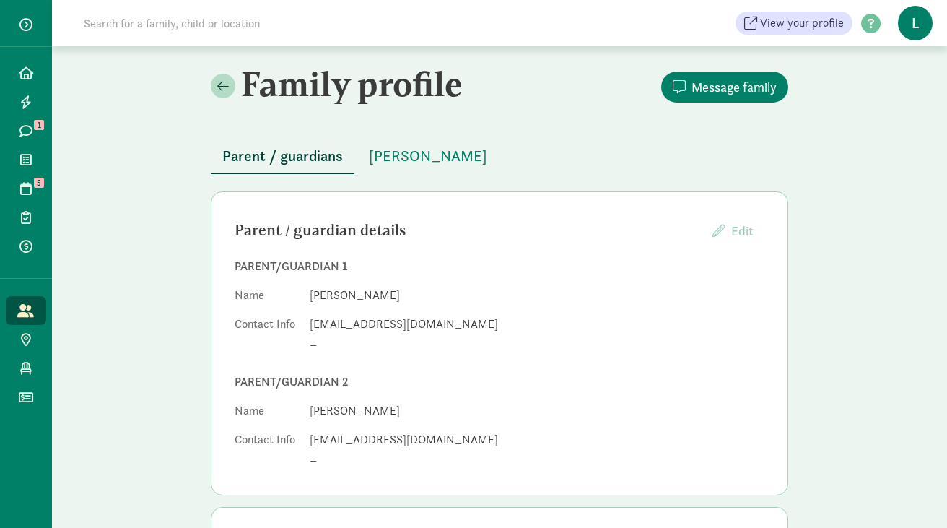
click at [213, 26] on input at bounding box center [277, 23] width 405 height 29
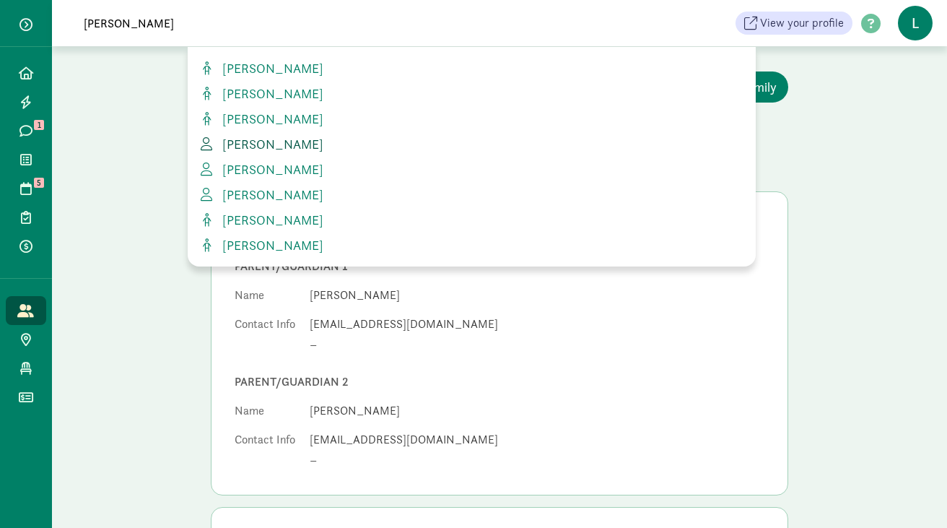
type input "[PERSON_NAME]"
click at [280, 147] on span "[PERSON_NAME]" at bounding box center [270, 144] width 107 height 17
